Goal: Task Accomplishment & Management: Manage account settings

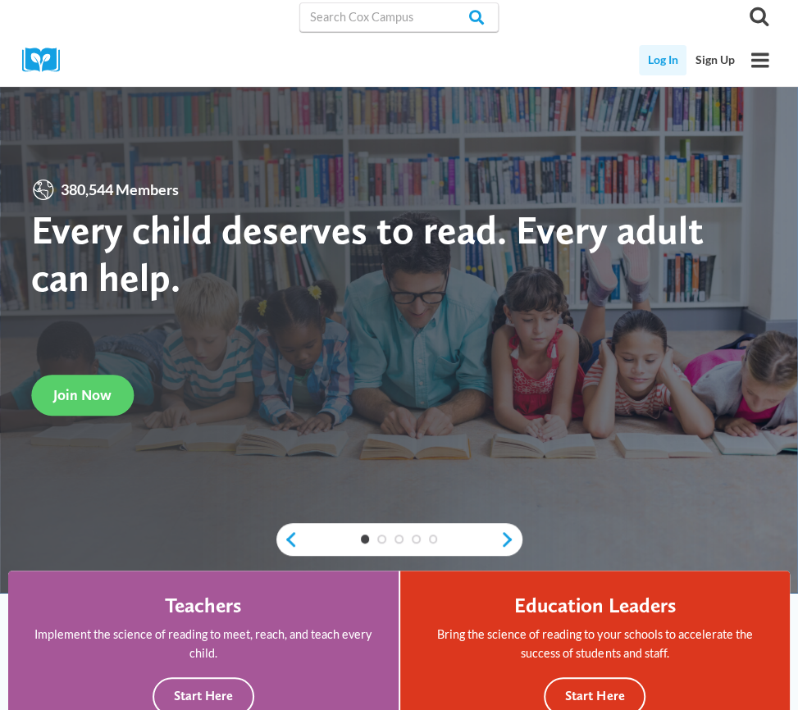
click at [661, 56] on link "Log In" at bounding box center [663, 60] width 48 height 30
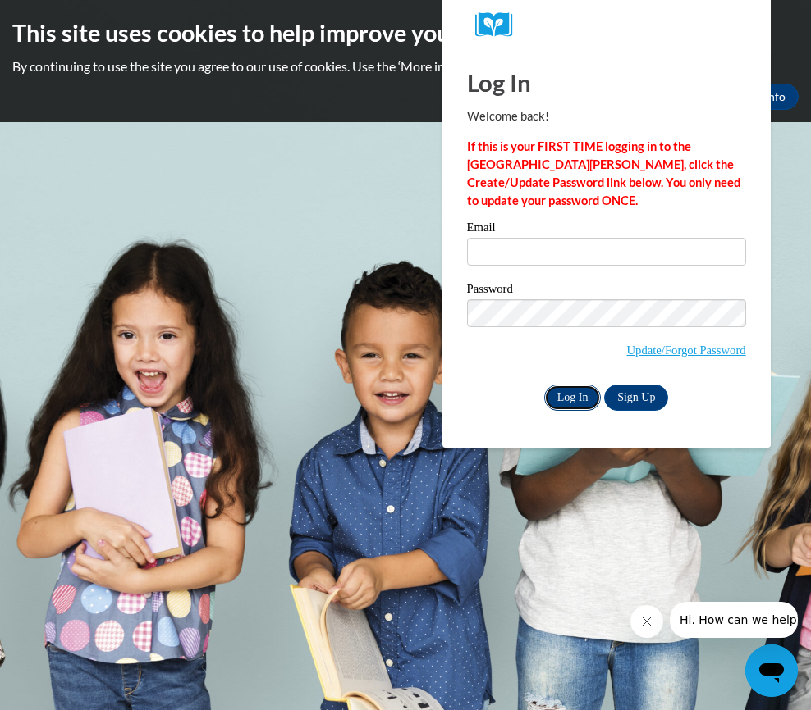
click at [569, 393] on input "Log In" at bounding box center [572, 398] width 57 height 26
click at [569, 396] on input "Log In" at bounding box center [572, 398] width 57 height 26
click at [248, 190] on body "This site uses cookies to help improve your learning experience. By continuing …" at bounding box center [405, 355] width 811 height 710
click at [569, 397] on input "Log In" at bounding box center [572, 398] width 57 height 26
click at [588, 296] on label "Password" at bounding box center [606, 291] width 279 height 16
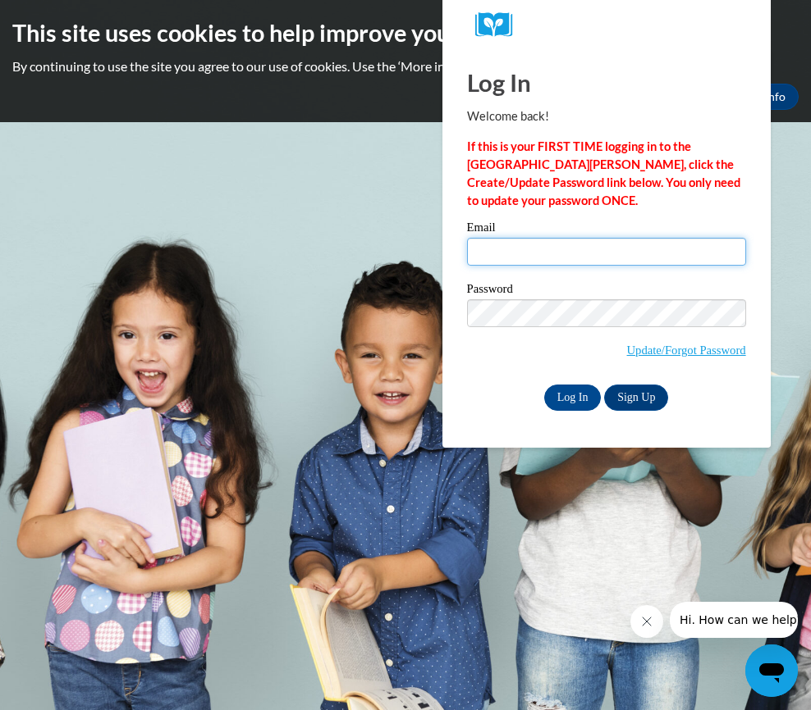
click at [489, 257] on input "Email" at bounding box center [606, 252] width 279 height 28
